Goal: Information Seeking & Learning: Learn about a topic

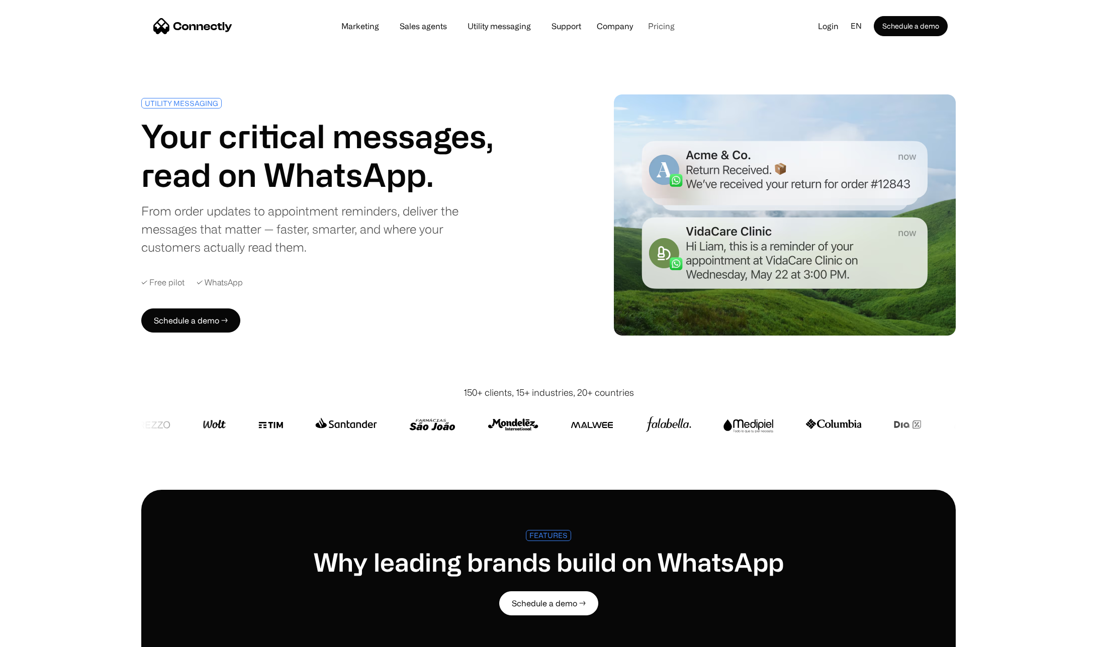
click at [663, 26] on link "Pricing" at bounding box center [661, 26] width 43 height 8
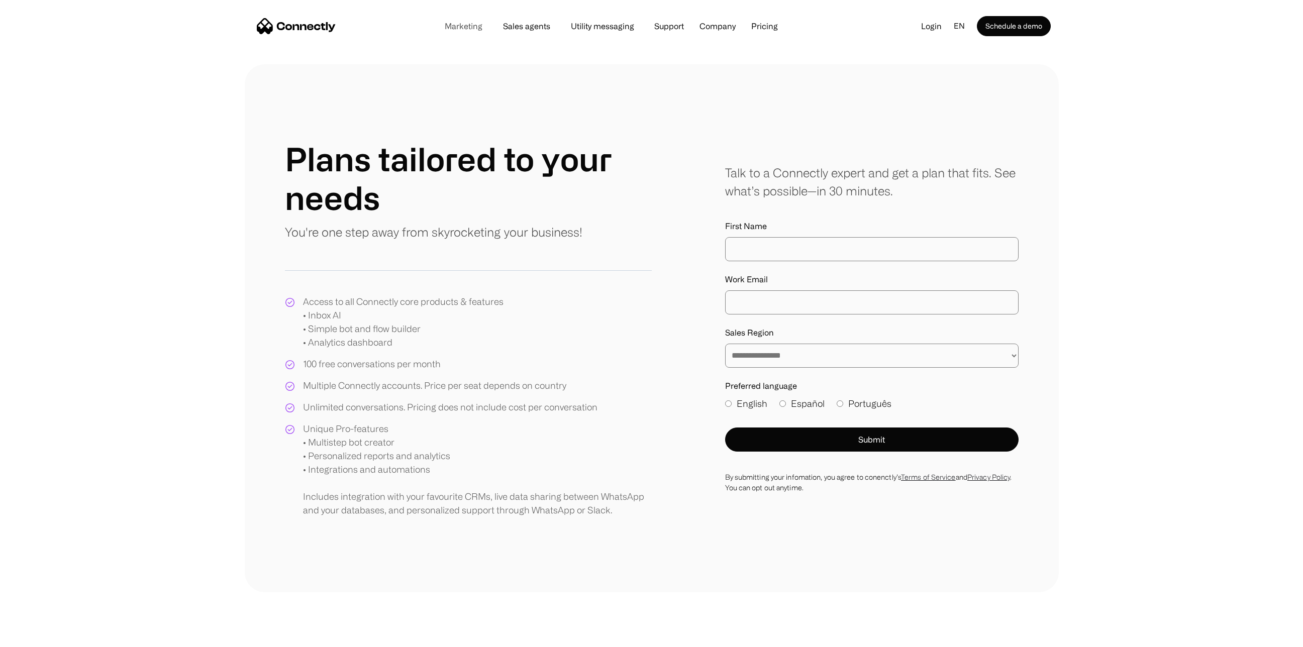
click at [465, 24] on link "Marketing" at bounding box center [464, 26] width 54 height 8
click at [459, 25] on link "Marketing" at bounding box center [464, 26] width 54 height 8
